Goal: Entertainment & Leisure: Consume media (video, audio)

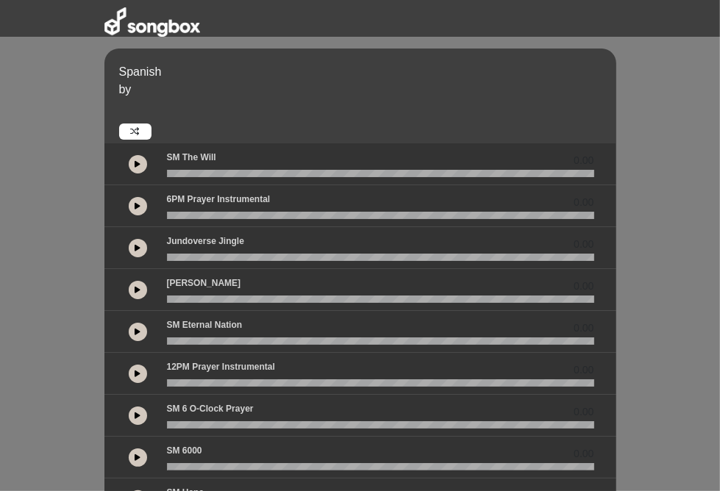
click at [129, 165] on button at bounding box center [138, 164] width 18 height 18
click at [135, 208] on icon at bounding box center [138, 205] width 6 height 7
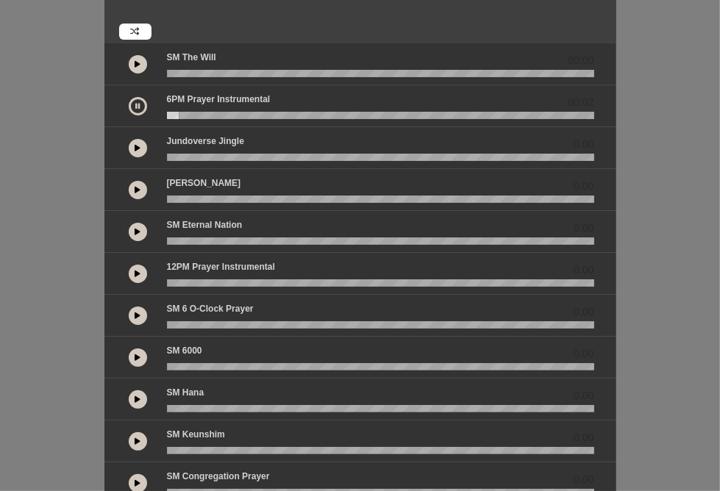
scroll to position [102, 0]
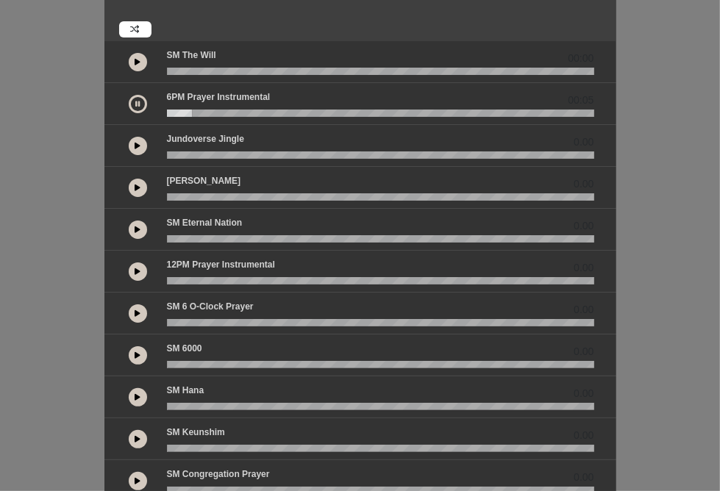
click at [135, 314] on icon at bounding box center [138, 313] width 6 height 7
click at [186, 316] on div "SM 6 o-clock prayer 00:03" at bounding box center [380, 309] width 445 height 19
click at [208, 321] on wave at bounding box center [380, 322] width 427 height 7
click at [174, 361] on wave at bounding box center [380, 364] width 427 height 7
click at [129, 353] on button at bounding box center [138, 355] width 18 height 18
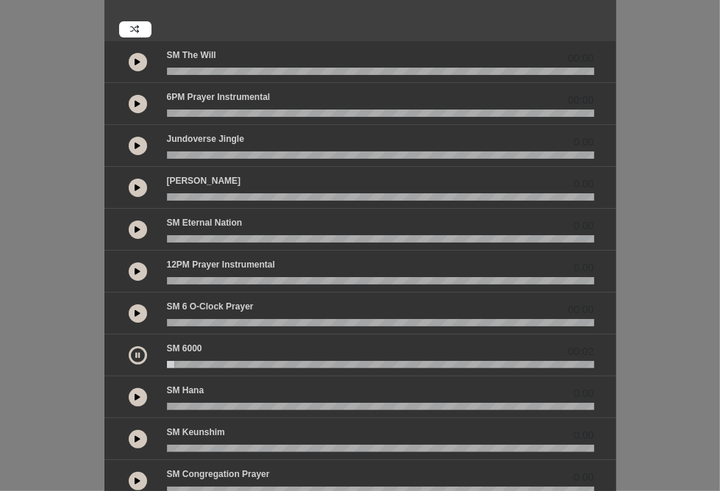
click at [167, 362] on wave at bounding box center [380, 364] width 427 height 7
click at [167, 407] on wave at bounding box center [380, 406] width 427 height 7
click at [129, 400] on button at bounding box center [138, 397] width 18 height 18
click at [135, 435] on icon at bounding box center [138, 438] width 6 height 7
click at [129, 62] on button at bounding box center [138, 62] width 18 height 18
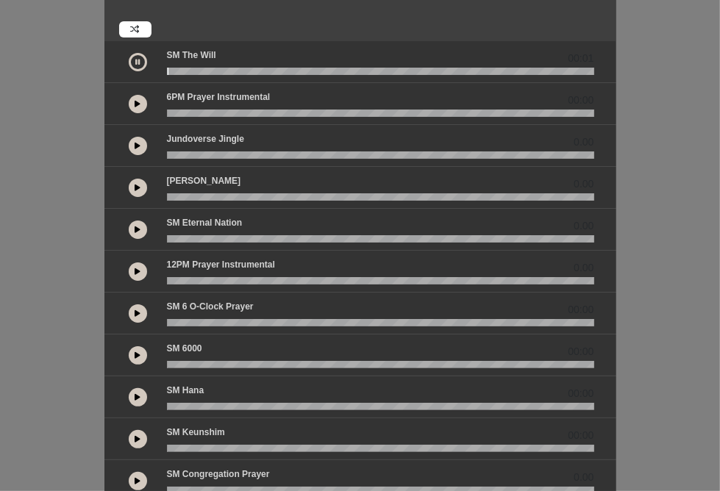
click at [129, 104] on button at bounding box center [138, 104] width 18 height 18
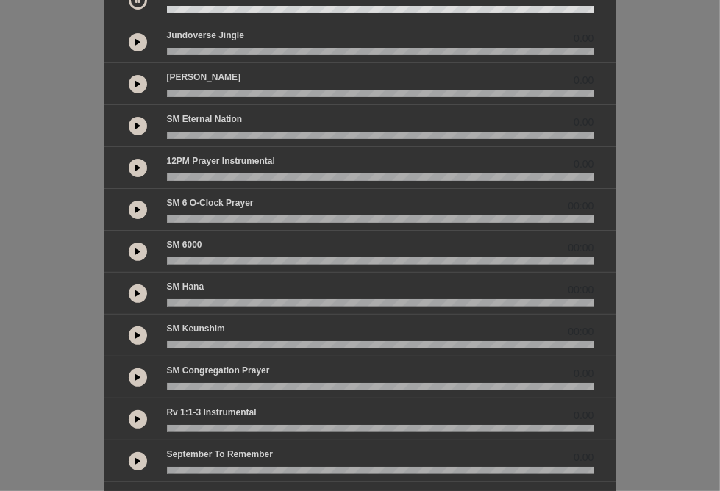
scroll to position [108, 0]
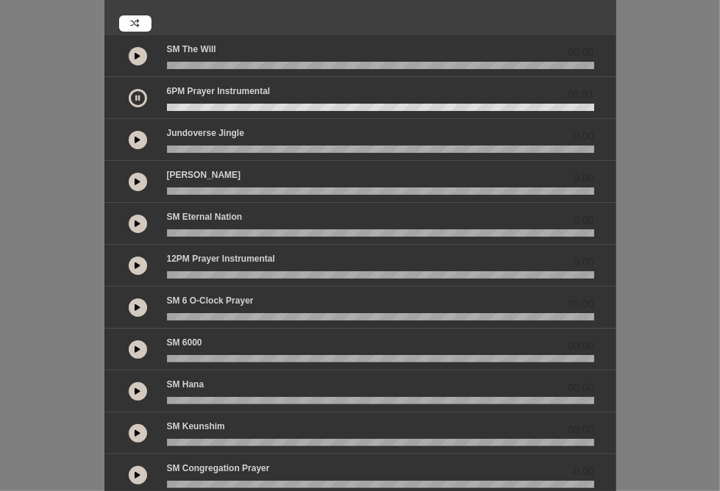
click at [129, 96] on button at bounding box center [138, 98] width 18 height 18
click at [135, 262] on icon at bounding box center [138, 265] width 6 height 7
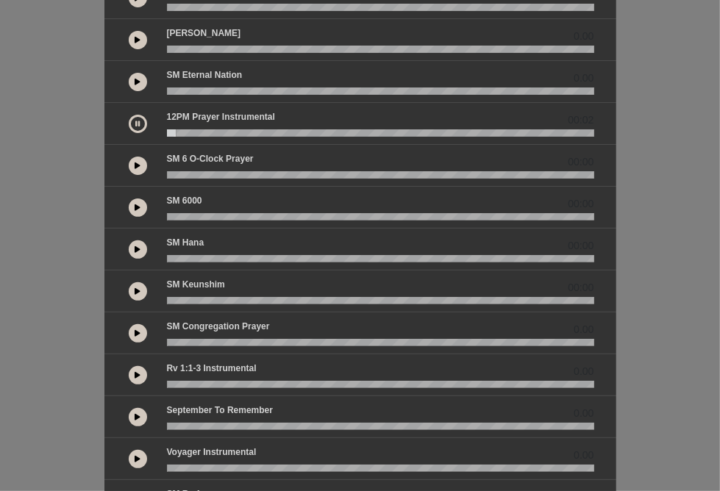
scroll to position [253, 0]
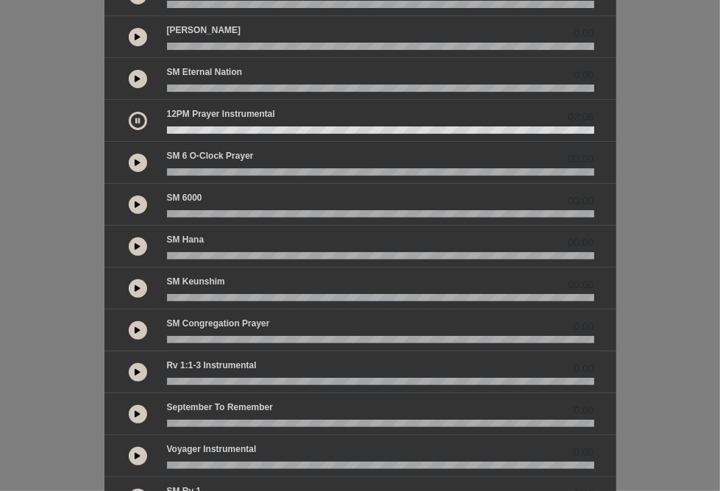
click at [135, 118] on icon at bounding box center [137, 120] width 4 height 7
